Goal: Task Accomplishment & Management: Use online tool/utility

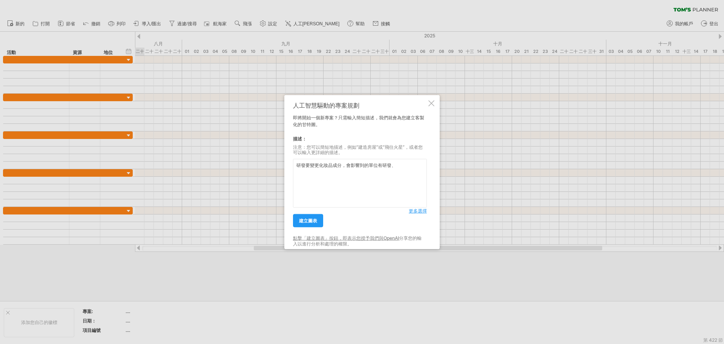
drag, startPoint x: 401, startPoint y: 170, endPoint x: 393, endPoint y: 170, distance: 7.2
click at [393, 170] on textarea "研發要變更化妝品成分，會影響到的單位有研發、" at bounding box center [360, 183] width 134 height 49
click at [403, 166] on textarea "研發要變更化妝品成分，會影響到的單位有研發、" at bounding box center [360, 183] width 134 height 49
type textarea "研發要變更化妝品成分，會影響到的單位有研發、"
click at [420, 212] on font "更多選擇" at bounding box center [418, 211] width 18 height 6
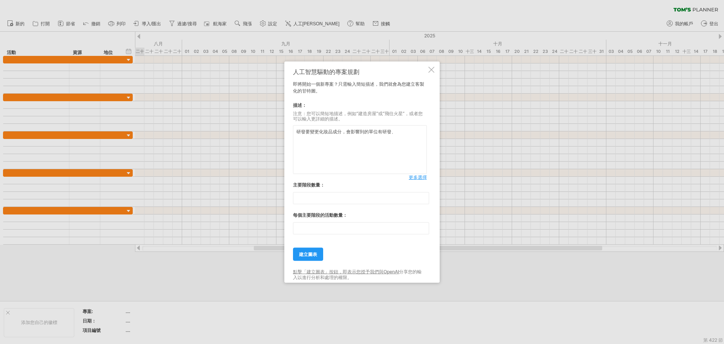
click at [399, 131] on textarea "研發要變更化妝品成分，會影響到的單位有研發、" at bounding box center [360, 149] width 134 height 49
drag, startPoint x: 337, startPoint y: 228, endPoint x: 273, endPoint y: 229, distance: 63.8
click at [273, 229] on div "嘗試造訪 [DOMAIN_NAME] 再次連接... 0% 自動儲存... 清除過濾器" at bounding box center [362, 172] width 724 height 344
type input "*"
click at [409, 134] on textarea "研發要變更化妝品成分，會影響到的單位有研發、" at bounding box center [360, 149] width 134 height 49
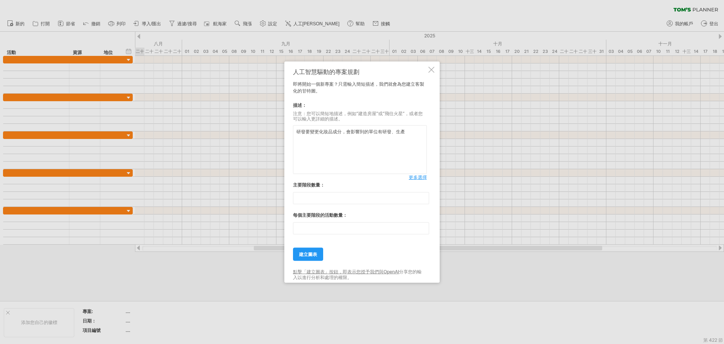
paste textarea "、"
type textarea "研發要變更化妝品成分，會影響到的單位有研發、生產、生管、品保、設計、充填包裝"
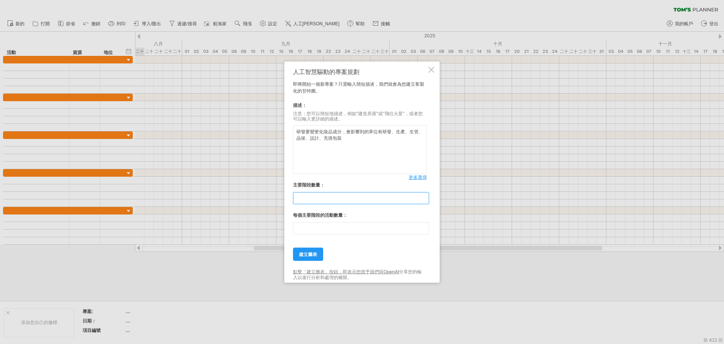
drag, startPoint x: 290, startPoint y: 200, endPoint x: 267, endPoint y: 198, distance: 23.1
click at [267, 198] on div "嘗試造訪 [DOMAIN_NAME] 再次連接... 0% 自動儲存... 清除過濾器" at bounding box center [362, 172] width 724 height 344
type input "*"
click at [350, 137] on textarea "研發要變更化妝品成分，會影響到的單位有研發、生產、生管、品保、設計、充填包裝" at bounding box center [360, 149] width 134 height 49
paste textarea "、"
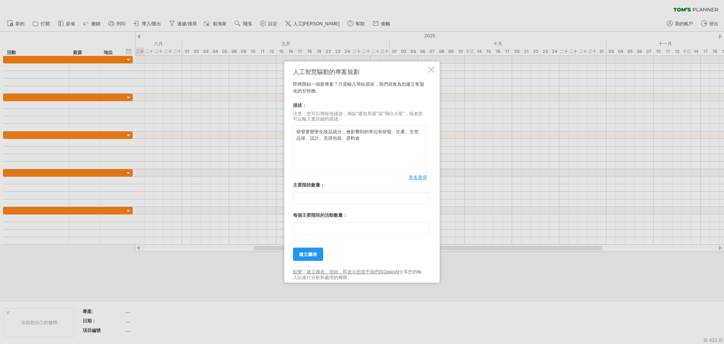
paste textarea "、"
type textarea "研發要變更化妝品成分，會影響到的單位有研發、生產、生管、品保、設計、充填包裝、原料倉、物料倉、半成品倉"
drag, startPoint x: 327, startPoint y: 195, endPoint x: 269, endPoint y: 194, distance: 57.7
click at [269, 194] on div "嘗試造訪 [DOMAIN_NAME] 再次連接... 0% 自動儲存... 清除過濾器" at bounding box center [362, 172] width 724 height 344
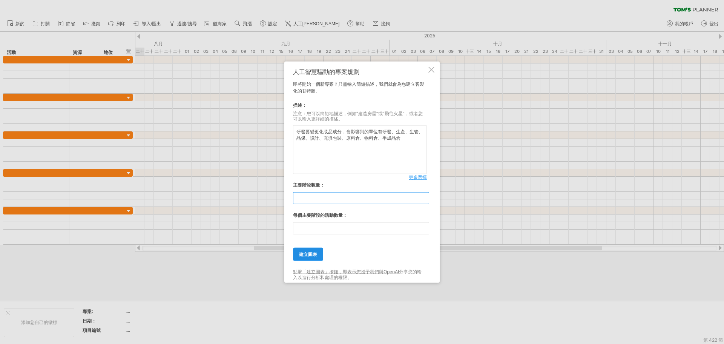
type input "*"
click at [313, 254] on font "建立圖表" at bounding box center [308, 254] width 18 height 6
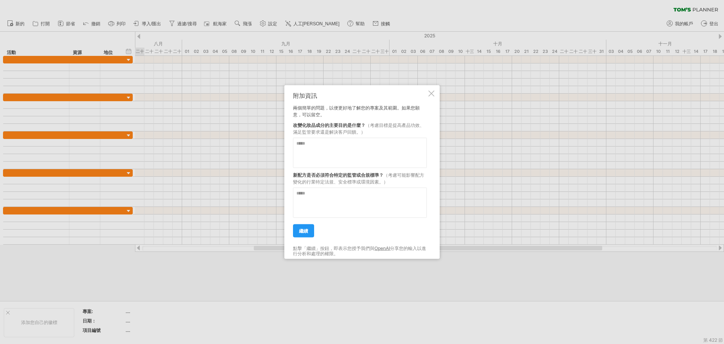
click at [364, 152] on textarea at bounding box center [360, 152] width 134 height 30
click at [301, 114] on font "兩個簡單的問題，以便更好地了解您的專案及其範圍。如果您願意，可以留空。" at bounding box center [356, 110] width 127 height 12
click at [339, 145] on textarea at bounding box center [360, 152] width 134 height 30
type textarea "**********"
click at [358, 198] on textarea at bounding box center [360, 202] width 134 height 30
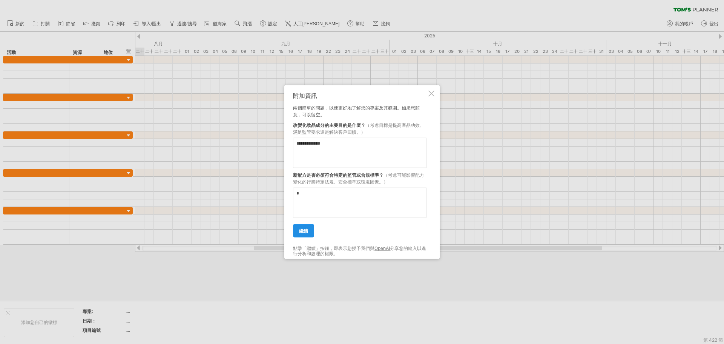
type textarea "*"
click at [298, 227] on link "繼續" at bounding box center [303, 230] width 21 height 13
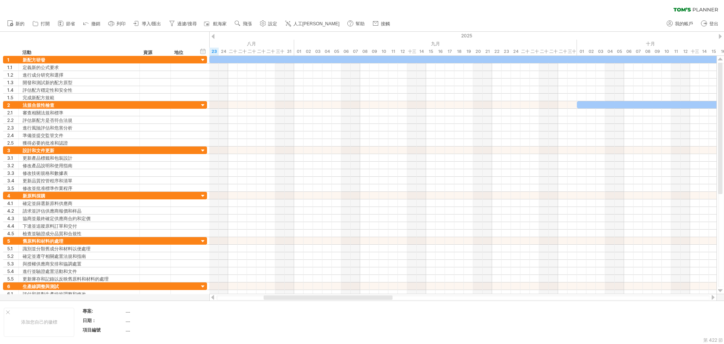
click at [496, 260] on div at bounding box center [462, 264] width 507 height 8
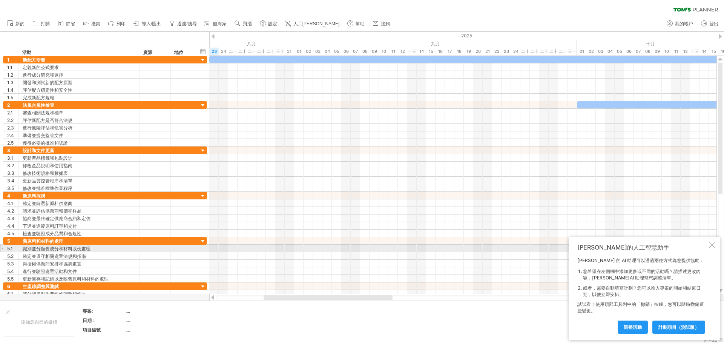
click at [714, 245] on div at bounding box center [712, 245] width 6 height 6
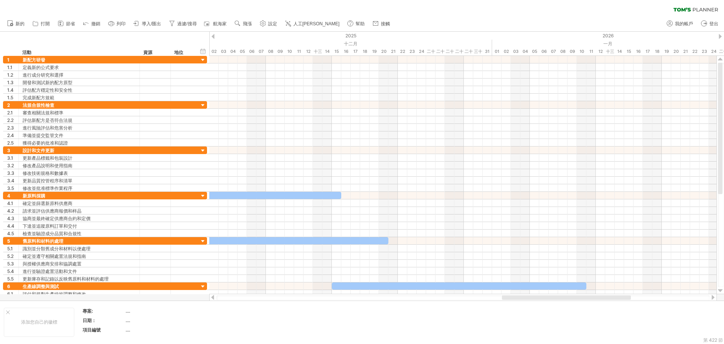
drag, startPoint x: 383, startPoint y: 296, endPoint x: 604, endPoint y: 283, distance: 221.4
click at [619, 295] on div at bounding box center [566, 297] width 129 height 5
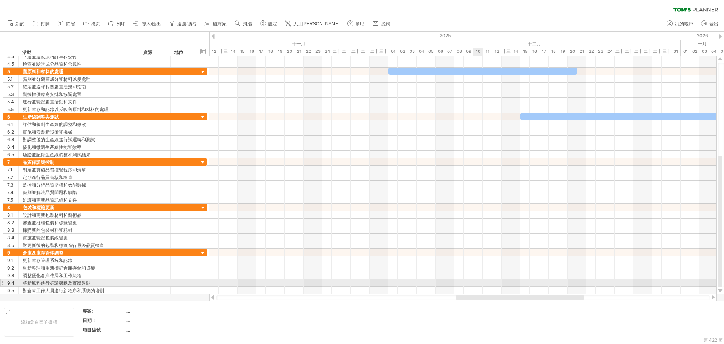
drag, startPoint x: 524, startPoint y: 297, endPoint x: 478, endPoint y: 279, distance: 49.7
click at [478, 279] on div "嘗試造訪 [DOMAIN_NAME] 再次連接... 0% 清除過濾器 新的" at bounding box center [362, 172] width 724 height 344
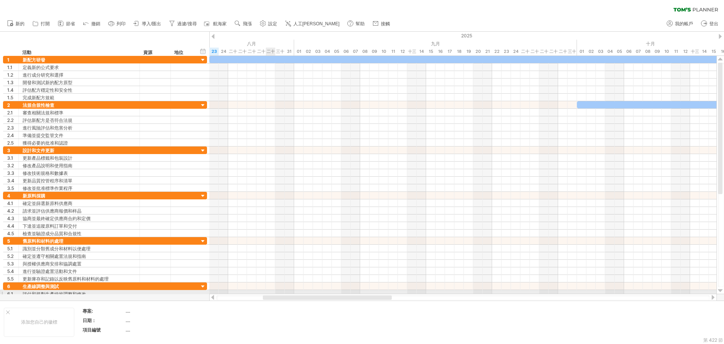
drag, startPoint x: 461, startPoint y: 295, endPoint x: 269, endPoint y: 292, distance: 192.0
click at [269, 292] on div "嘗試造訪 [DOMAIN_NAME] 再次連接... 0% 清除過濾器 新的" at bounding box center [362, 172] width 724 height 344
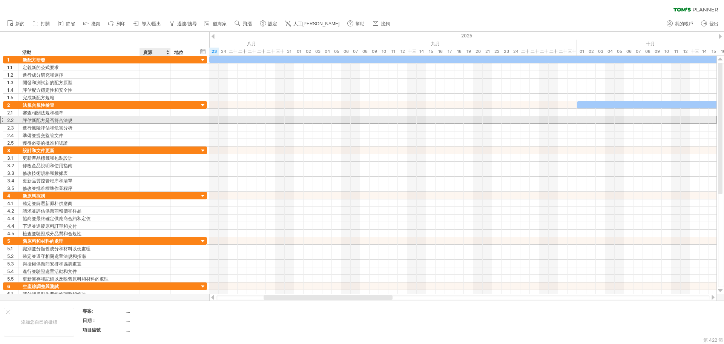
click at [166, 117] on div at bounding box center [155, 119] width 23 height 7
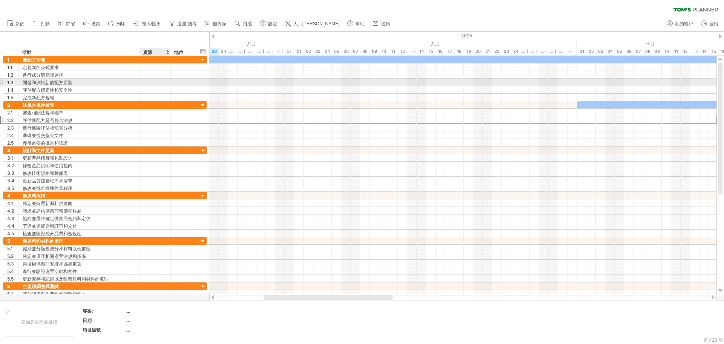
click at [171, 85] on div at bounding box center [183, 81] width 25 height 7
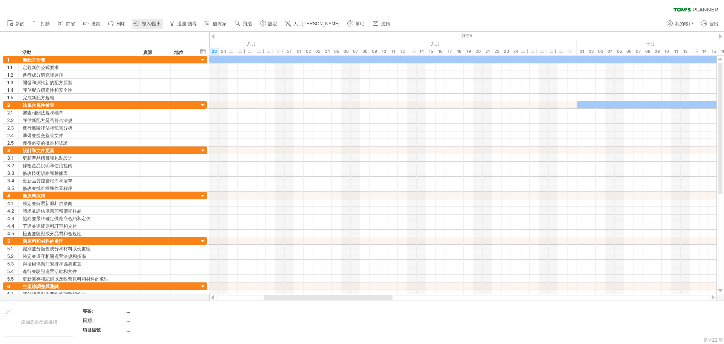
click at [152, 23] on font "導入/匯出" at bounding box center [151, 23] width 19 height 5
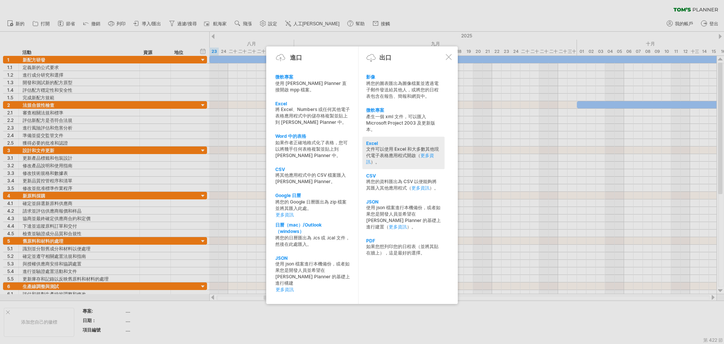
click at [382, 147] on font "文件可以使用 Excel 和大多數其他現代電子表格應用程式開啟（" at bounding box center [402, 152] width 73 height 12
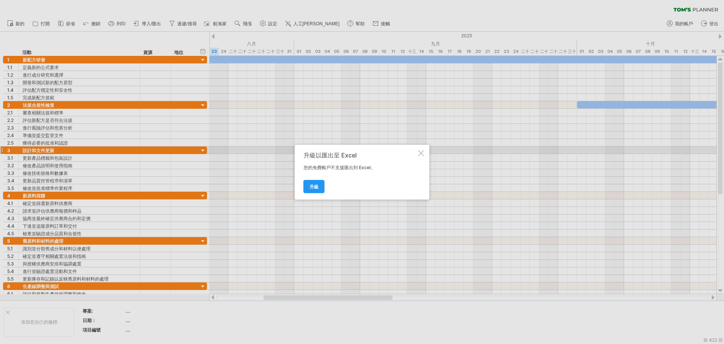
click at [423, 152] on div at bounding box center [421, 153] width 6 height 6
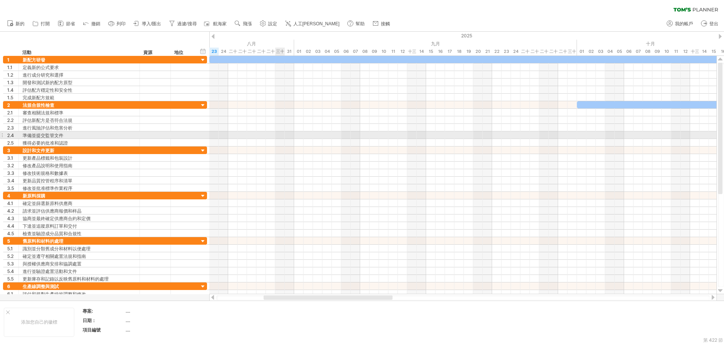
click at [283, 134] on div at bounding box center [462, 135] width 507 height 8
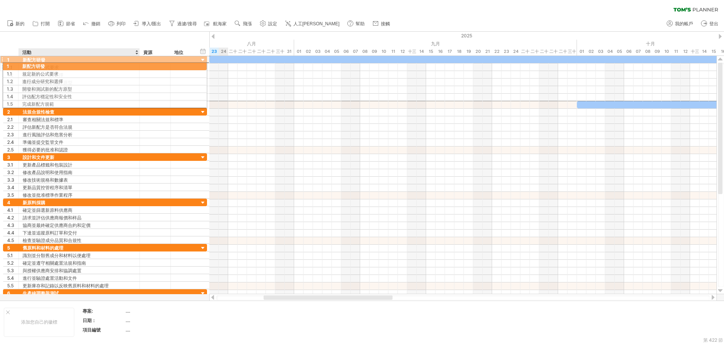
drag, startPoint x: 77, startPoint y: 60, endPoint x: 74, endPoint y: 64, distance: 4.8
click at [74, 64] on div "**********" at bounding box center [105, 78] width 204 height 46
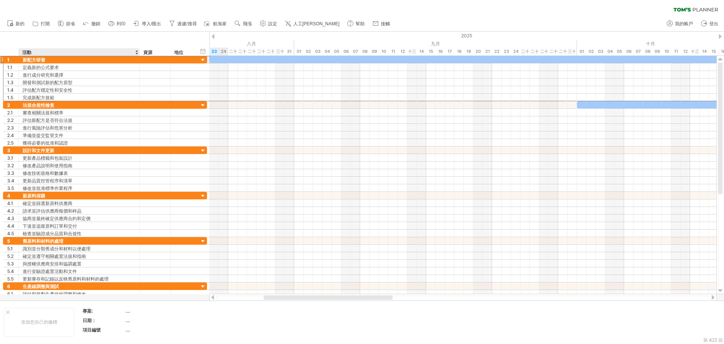
click at [80, 60] on div "新配方研發" at bounding box center [79, 59] width 113 height 7
click at [76, 73] on div "進行成分研究和選擇" at bounding box center [79, 74] width 113 height 7
click at [64, 62] on div "新配方研發" at bounding box center [79, 59] width 113 height 7
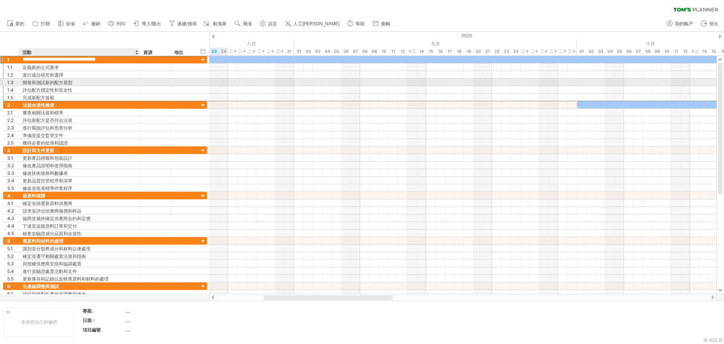
click at [126, 85] on div "開發和測試新的配方原型" at bounding box center [79, 81] width 113 height 7
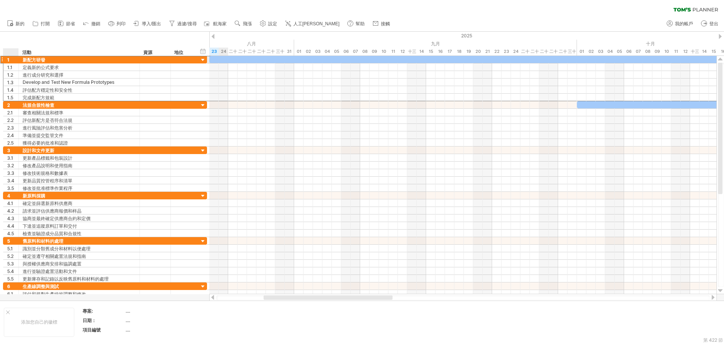
click at [14, 60] on div "1" at bounding box center [12, 59] width 11 height 7
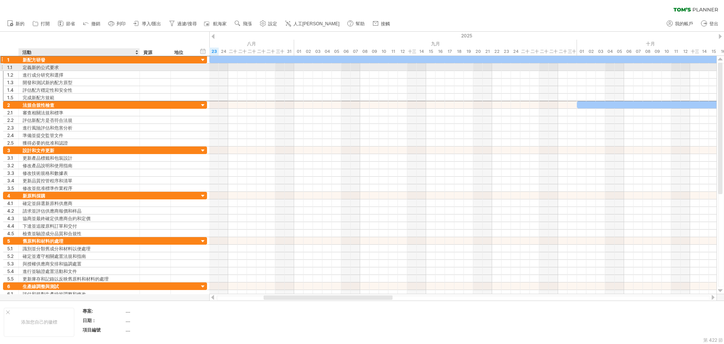
click at [51, 67] on font "定義新的公式要求" at bounding box center [41, 68] width 36 height 6
drag, startPoint x: 52, startPoint y: 67, endPoint x: 46, endPoint y: 71, distance: 7.0
click at [46, 71] on div "**********" at bounding box center [105, 78] width 204 height 45
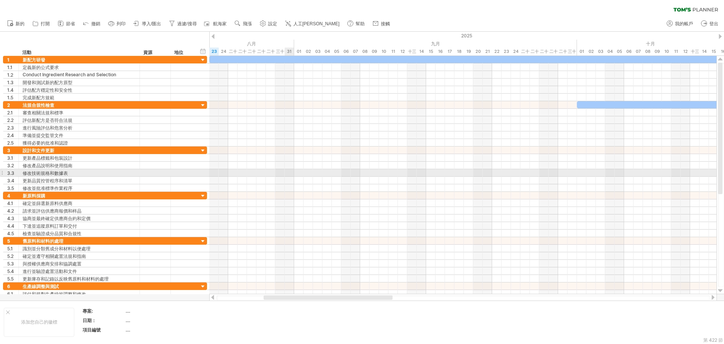
click at [289, 175] on div at bounding box center [462, 173] width 507 height 8
